Goal: Information Seeking & Learning: Check status

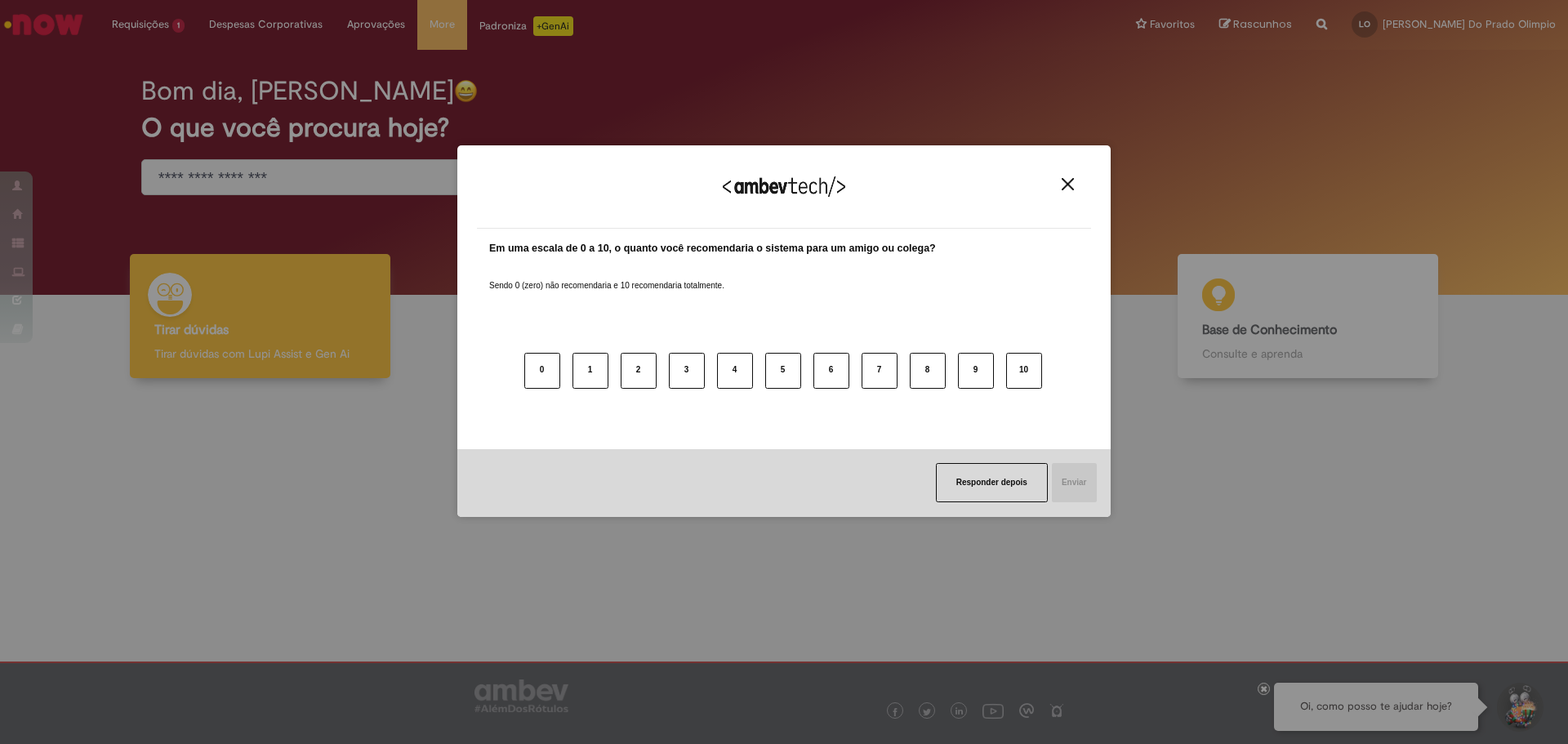
click at [1069, 185] on img "Close" at bounding box center [1067, 184] width 12 height 12
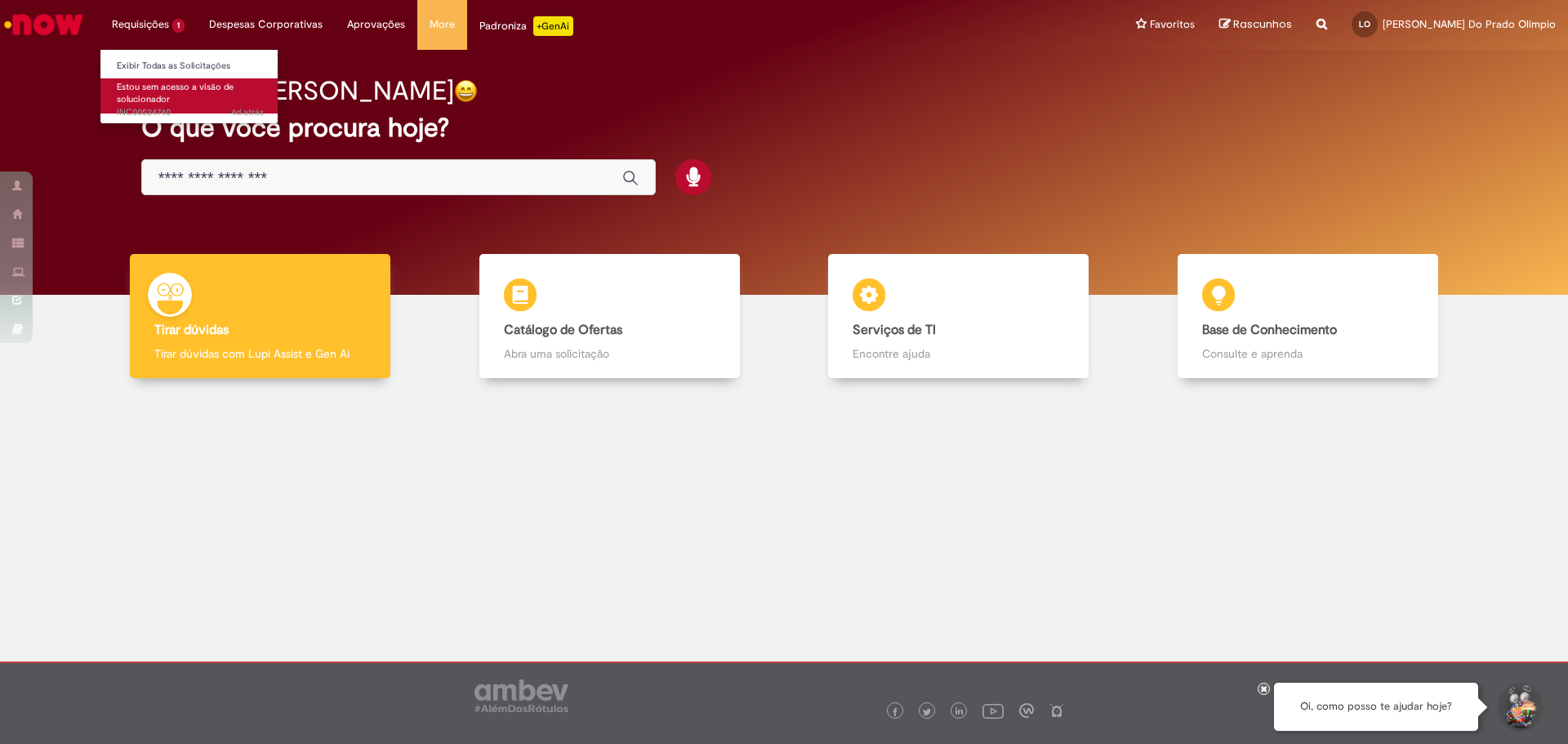
click at [148, 93] on span "Estou sem acesso a visão de solucionador" at bounding box center [175, 93] width 117 height 25
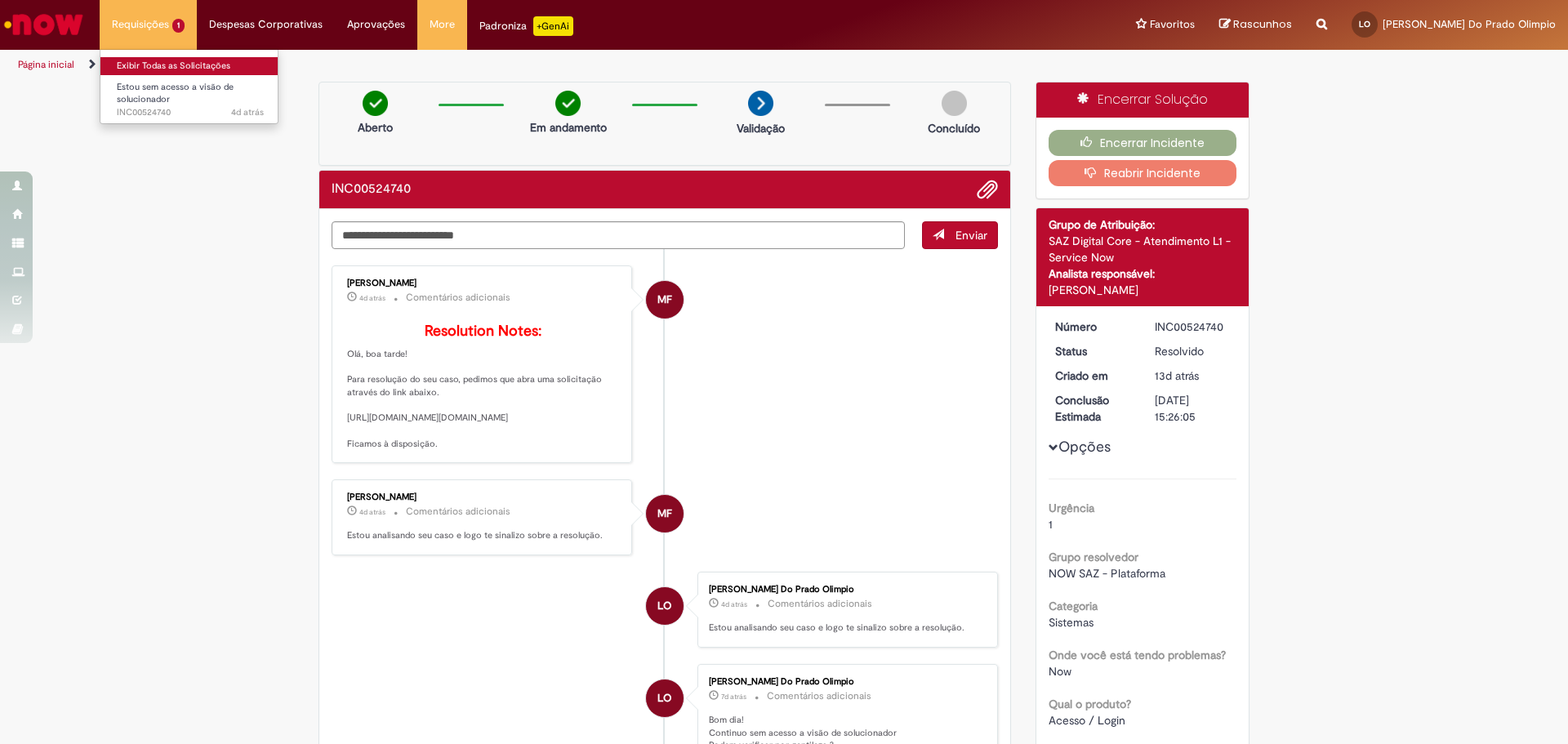
click at [161, 62] on link "Exibir Todas as Solicitações" at bounding box center [190, 66] width 180 height 18
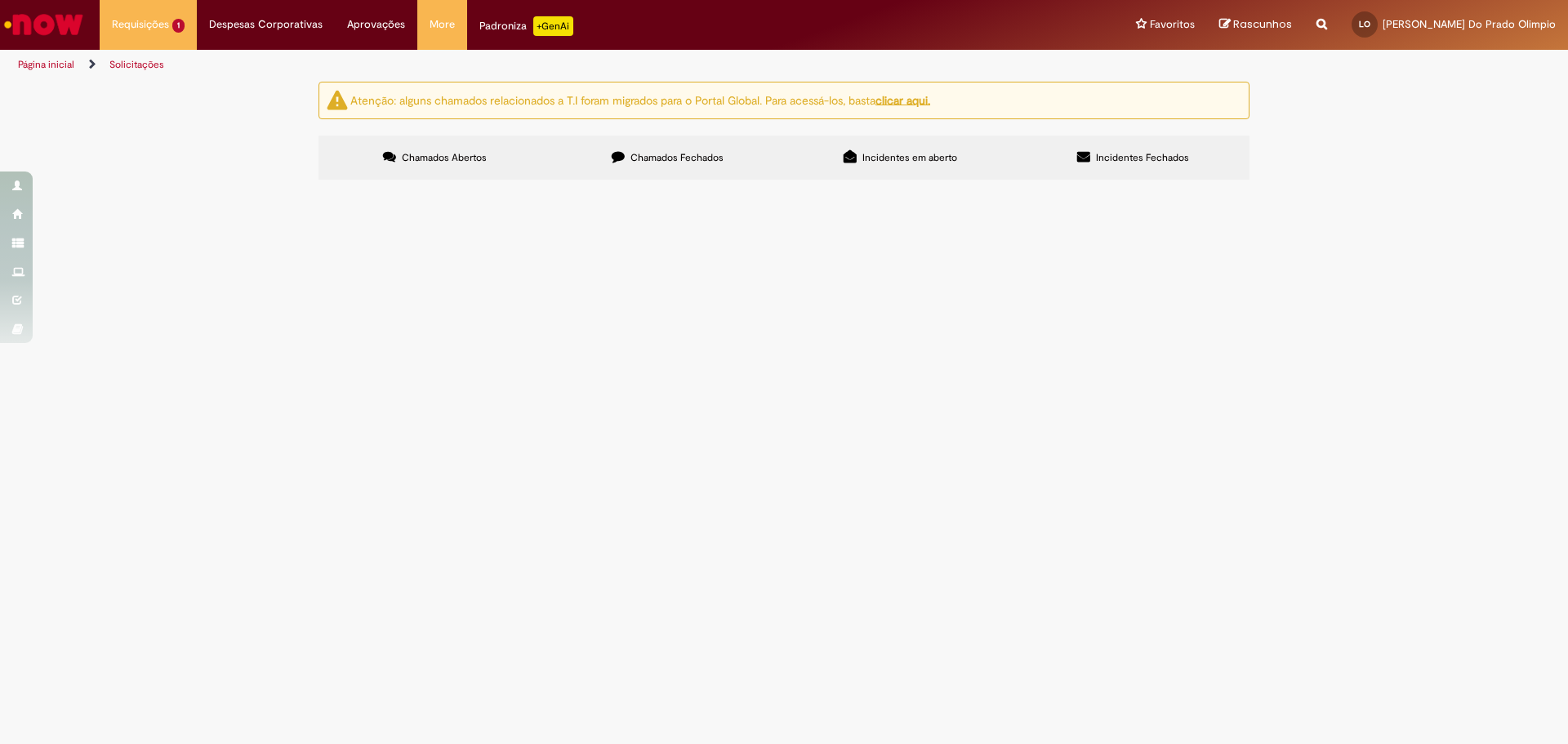
drag, startPoint x: 737, startPoint y: 177, endPoint x: 720, endPoint y: 172, distance: 17.7
click at [731, 177] on label "Chamados Fechados" at bounding box center [667, 158] width 233 height 44
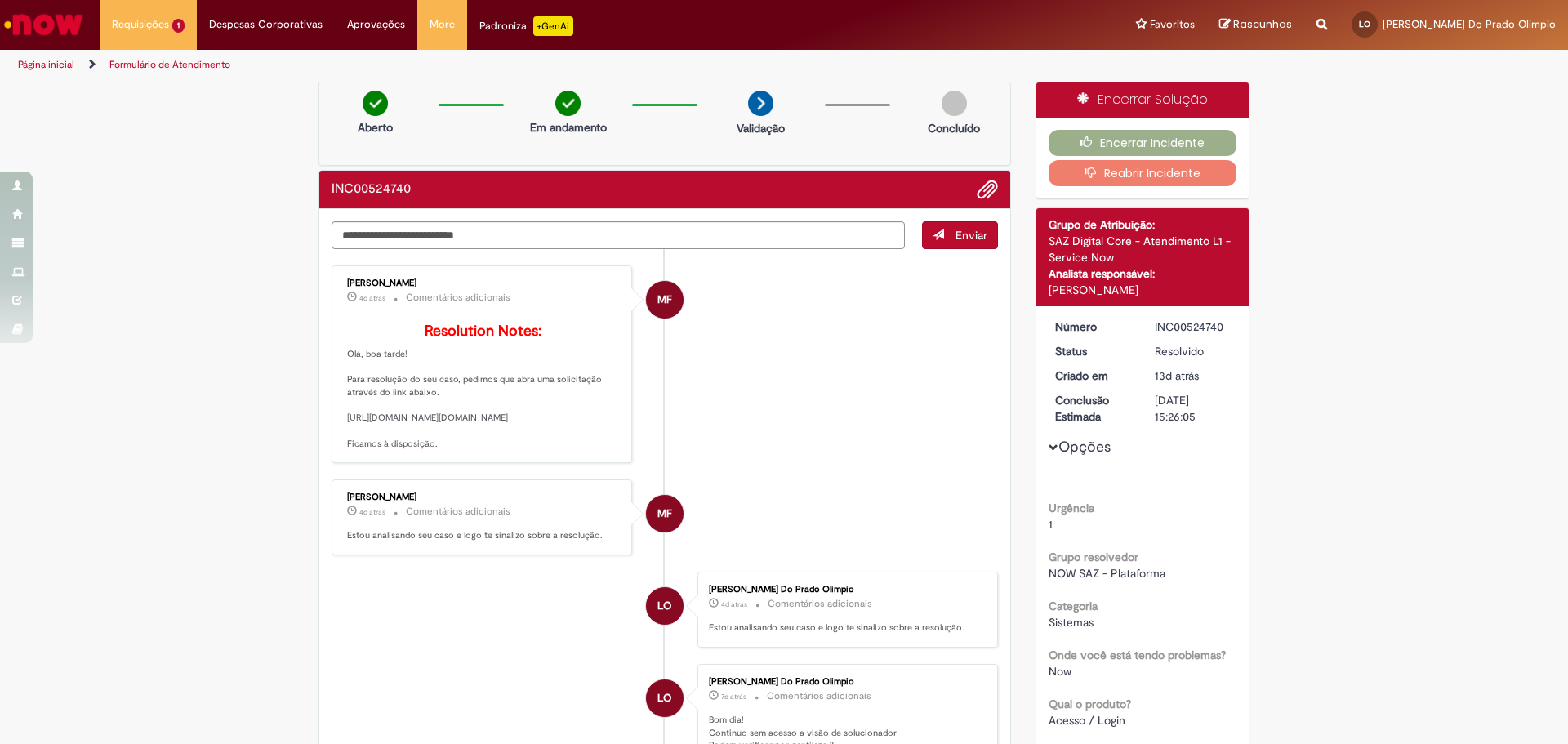
click at [1499, 185] on div "Verificar Código de Barras [GEOGRAPHIC_DATA] Em andamento Validação Concluído I…" at bounding box center [784, 739] width 1568 height 1316
click at [132, 64] on link "Exibir Todas as Solicitações" at bounding box center [190, 66] width 180 height 18
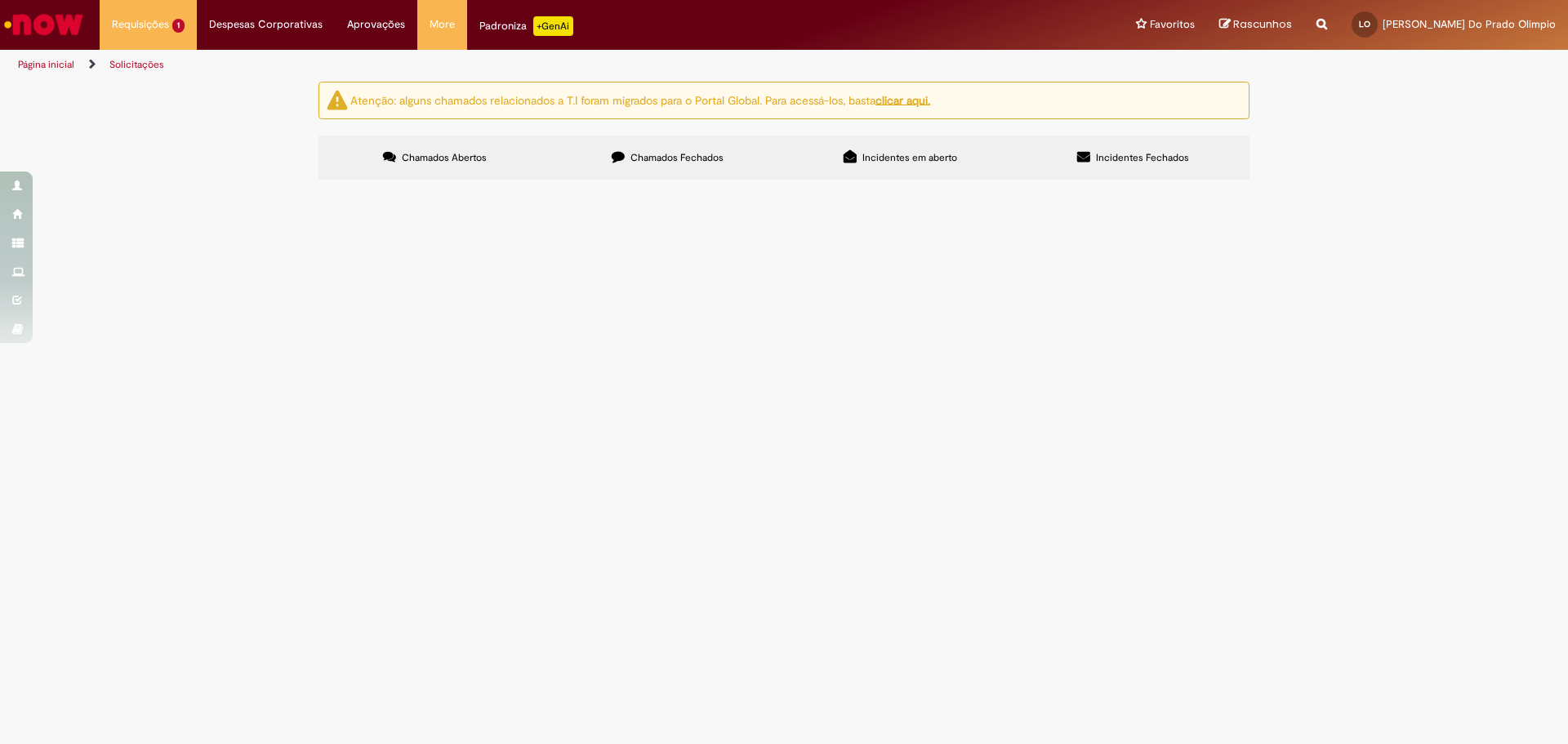
drag, startPoint x: 702, startPoint y: 175, endPoint x: 688, endPoint y: 166, distance: 16.6
click at [697, 172] on label "Chamados Fechados" at bounding box center [667, 158] width 233 height 44
click at [657, 163] on span "Chamados Fechados" at bounding box center [677, 158] width 93 height 13
